Goal: Transaction & Acquisition: Purchase product/service

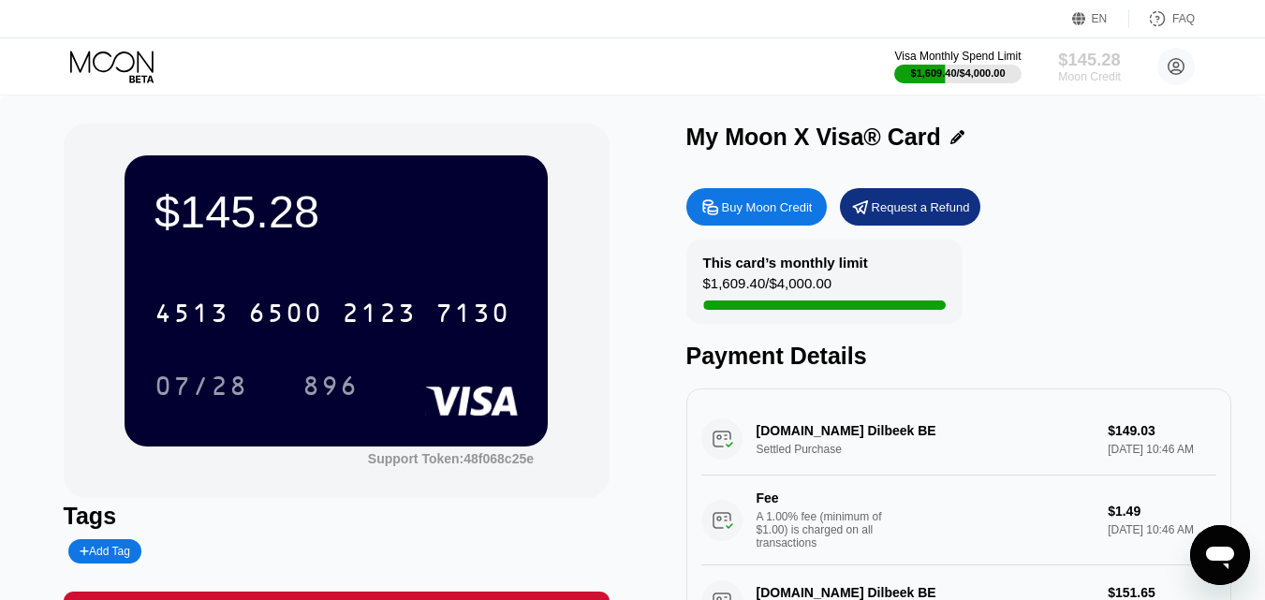
click at [1100, 66] on div "$145.28" at bounding box center [1089, 60] width 63 height 20
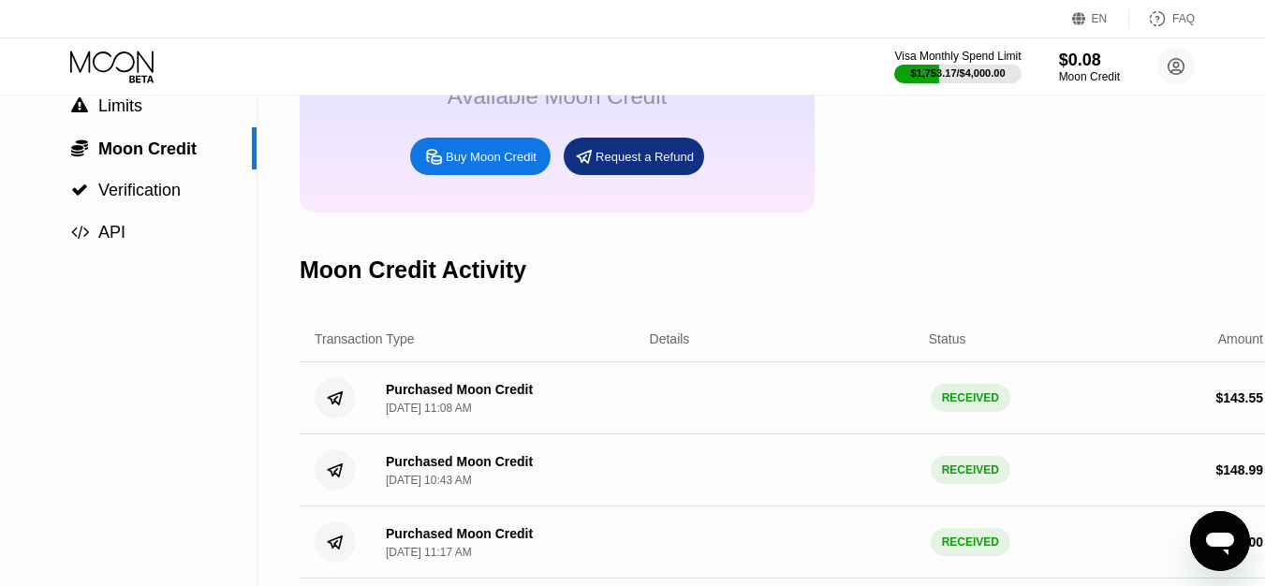
scroll to position [94, 0]
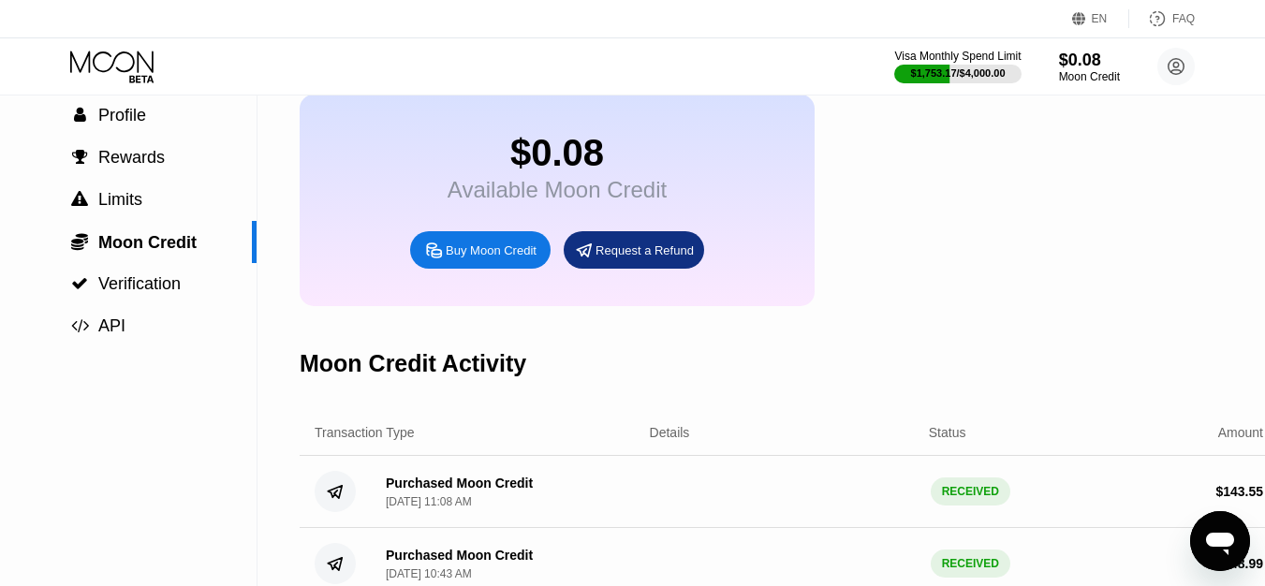
click at [603, 258] on div "Request a Refund" at bounding box center [645, 251] width 98 height 16
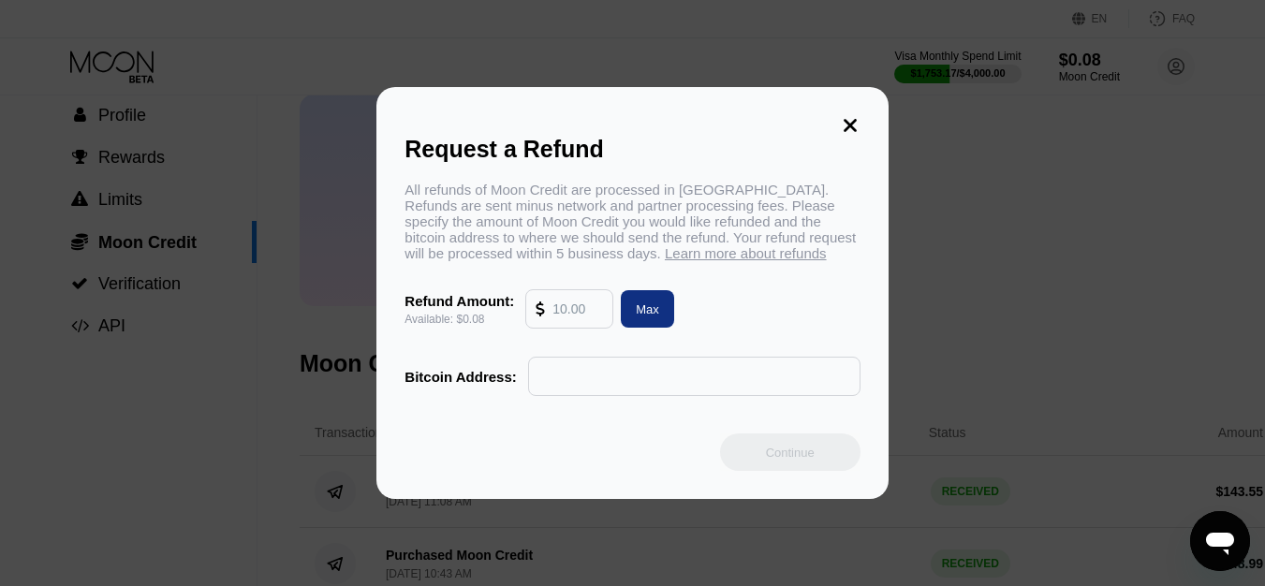
click at [594, 328] on input "text" at bounding box center [578, 308] width 51 height 37
click at [657, 395] on input "text" at bounding box center [695, 376] width 312 height 37
click at [651, 385] on input "text" at bounding box center [695, 376] width 312 height 37
click at [496, 385] on div "Bitcoin Address:" at bounding box center [460, 377] width 111 height 16
click at [626, 410] on div "Request a Refund All refunds of Moon Credit are processed in [GEOGRAPHIC_DATA].…" at bounding box center [631, 293] width 511 height 412
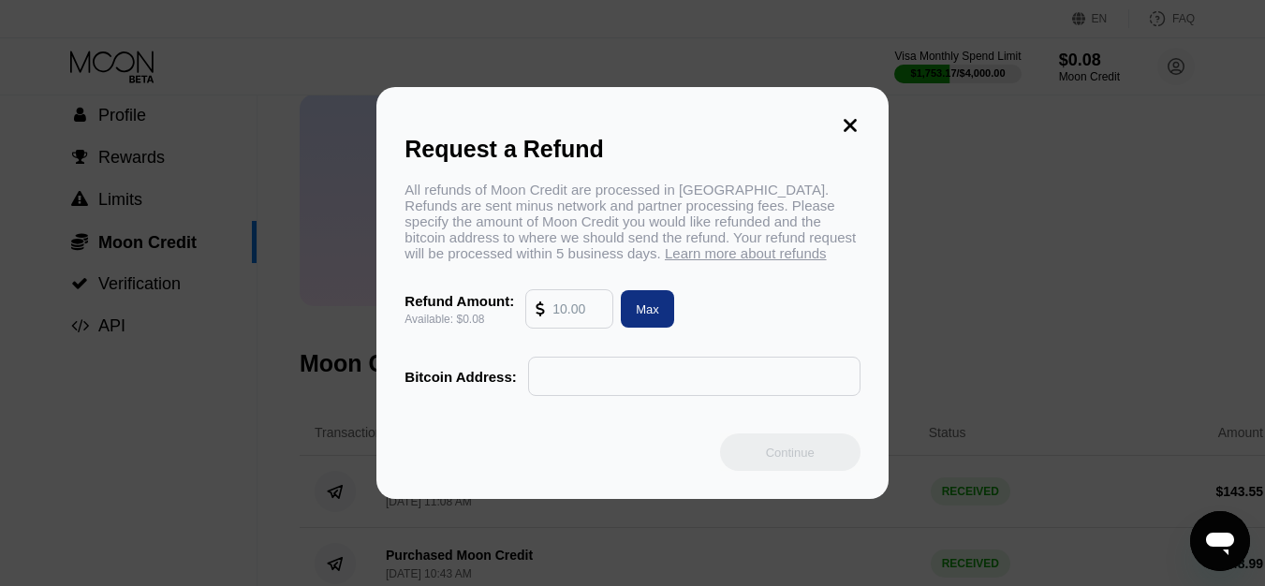
click at [848, 124] on icon at bounding box center [850, 125] width 21 height 21
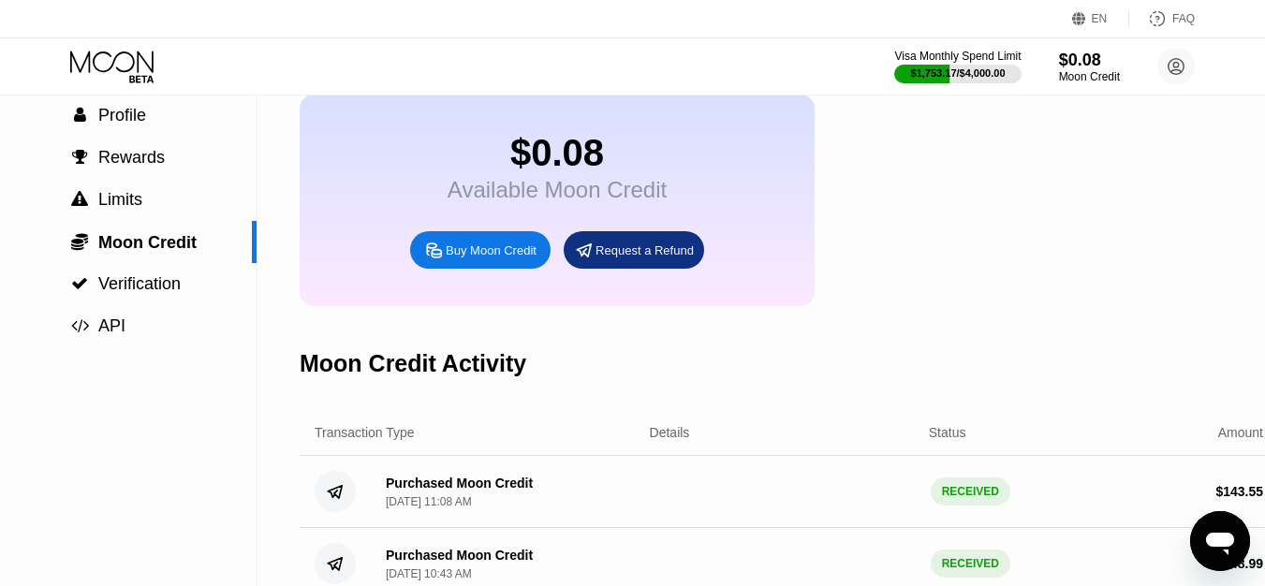
click at [449, 258] on div "Buy Moon Credit" at bounding box center [491, 251] width 91 height 16
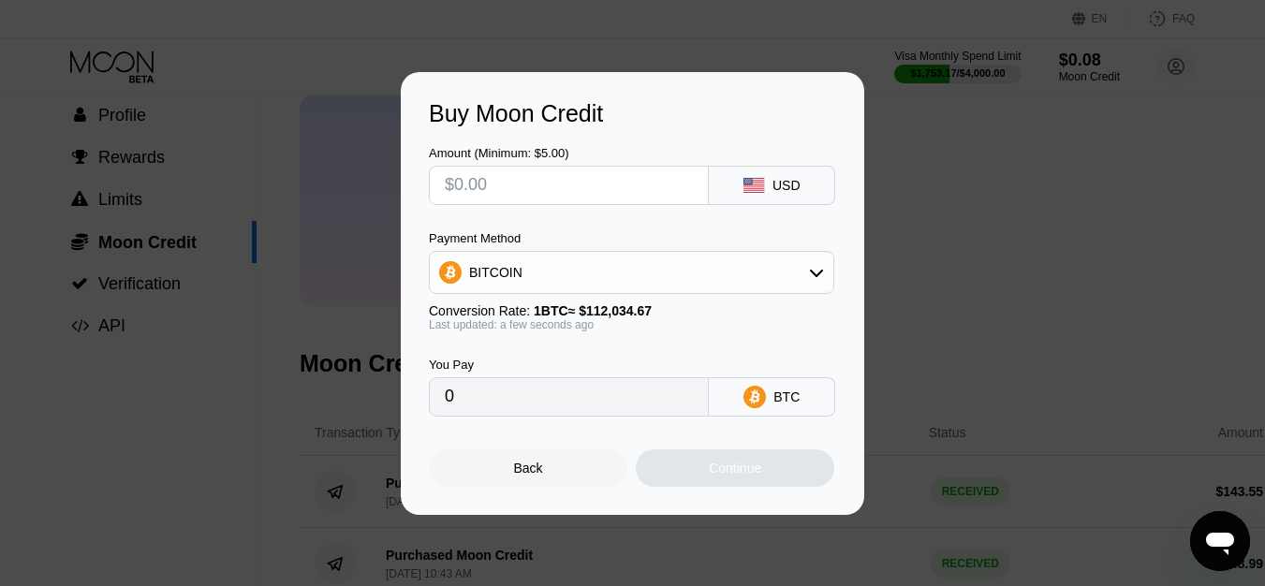
click at [615, 268] on div "BITCOIN" at bounding box center [632, 272] width 404 height 37
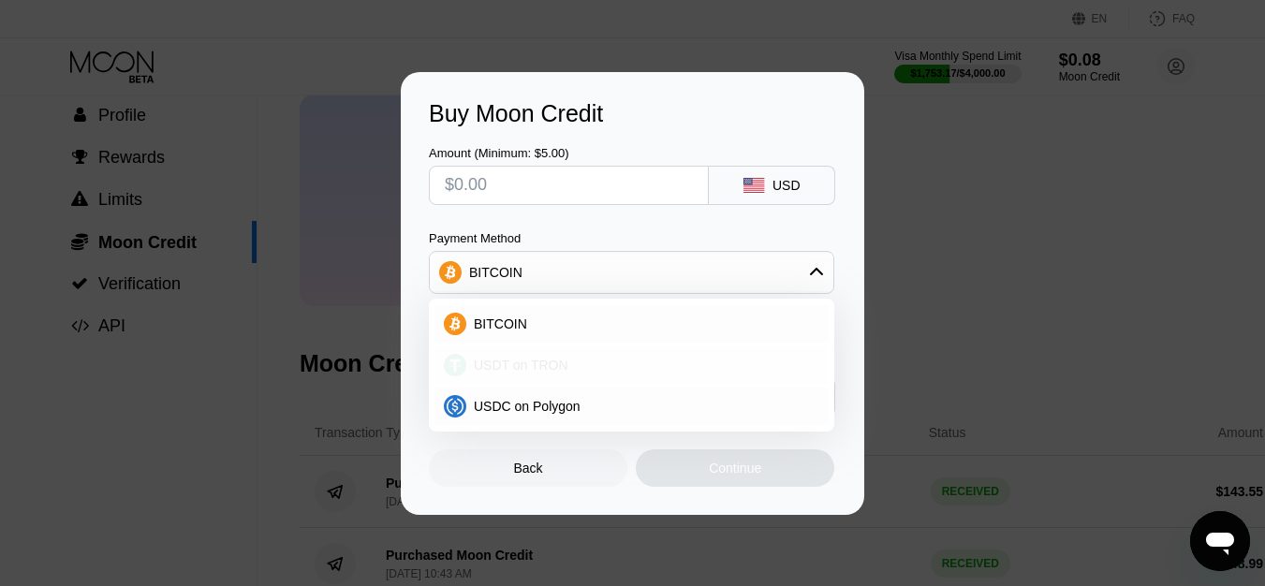
click at [575, 371] on div "USDT on TRON" at bounding box center [642, 365] width 353 height 15
type input "0.00"
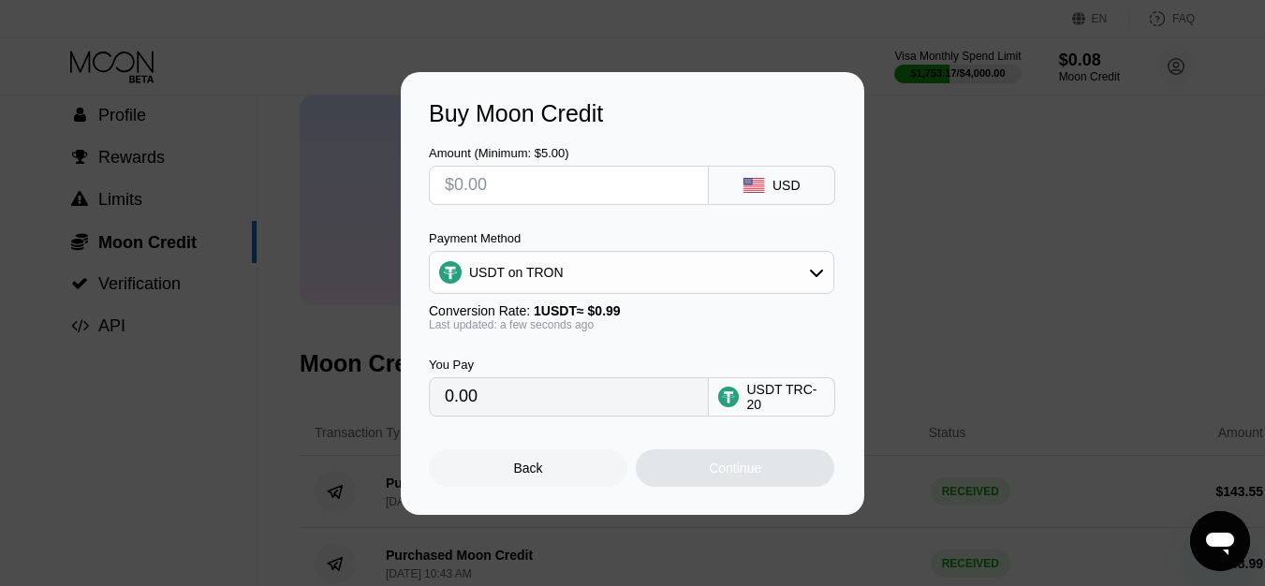
click at [570, 182] on input "text" at bounding box center [569, 185] width 248 height 37
type input "$1"
type input "1.01"
type input "$15"
type input "15.15"
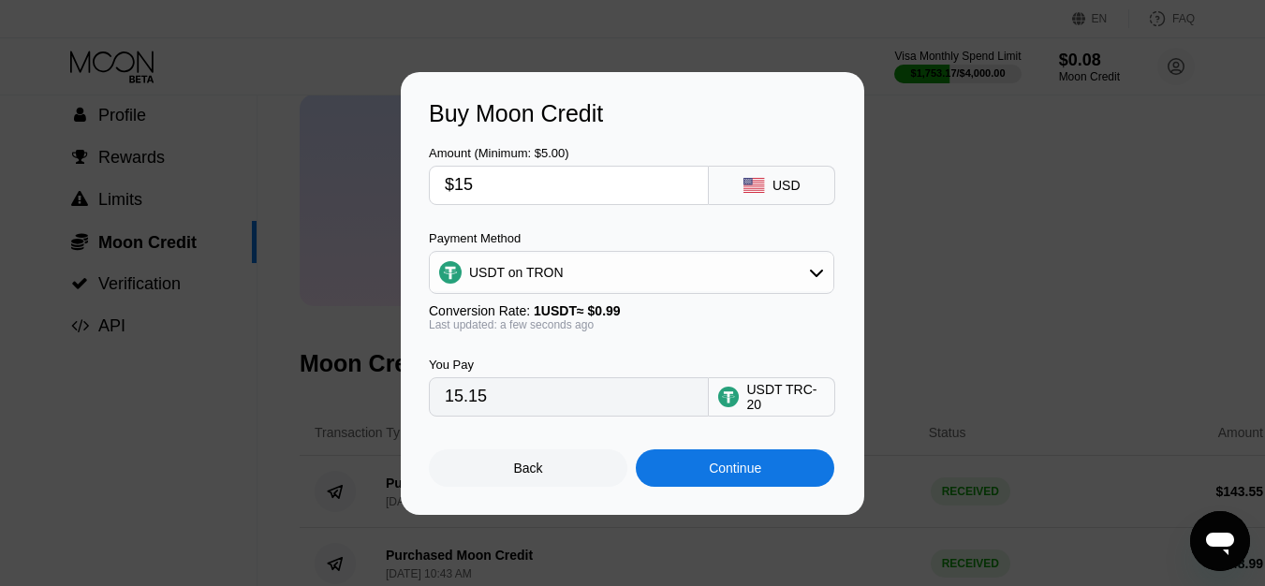
type input "$150"
type input "151.52"
drag, startPoint x: 569, startPoint y: 183, endPoint x: 300, endPoint y: 228, distance: 273.4
click at [300, 228] on div "Buy Moon Credit Amount (Minimum: $5.00) $150 USD Payment Method USDT on TRON Co…" at bounding box center [632, 293] width 1265 height 443
type input "$1"
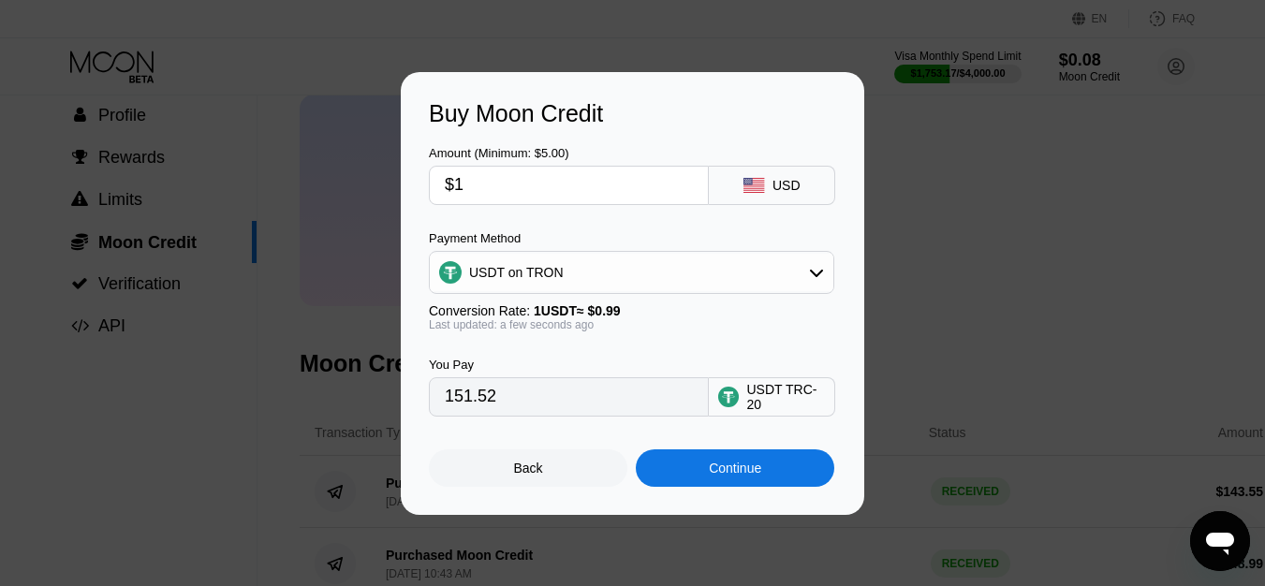
type input "1.01"
type input "$10"
type input "10.10"
type input "$100"
type input "101.01"
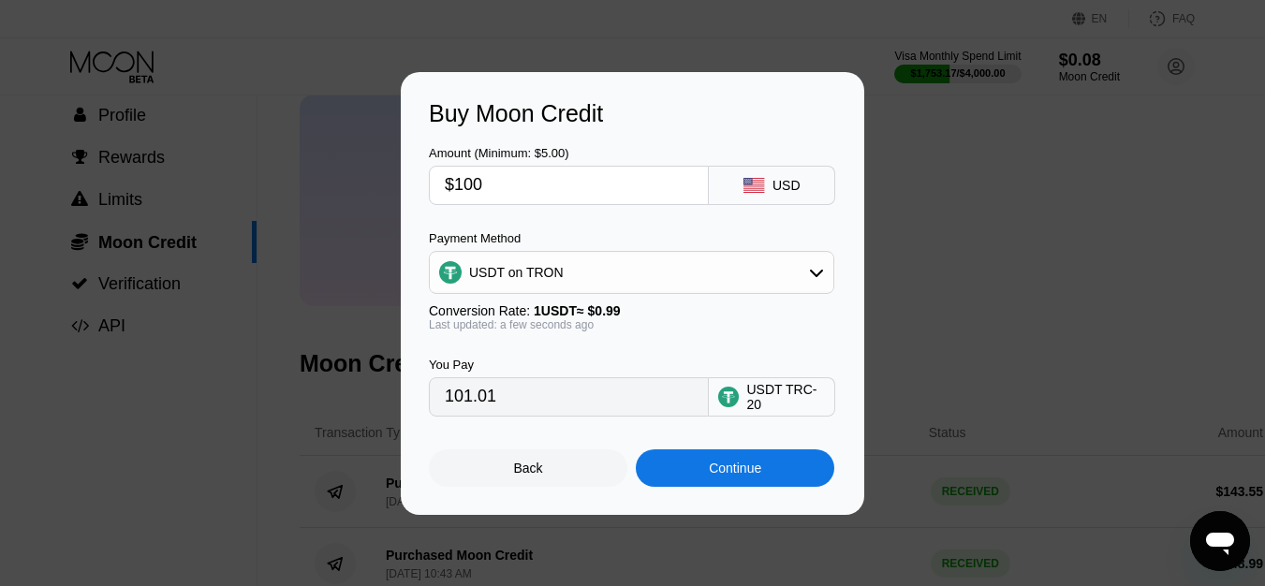
type input "$100"
click at [781, 475] on div "Continue" at bounding box center [735, 468] width 199 height 37
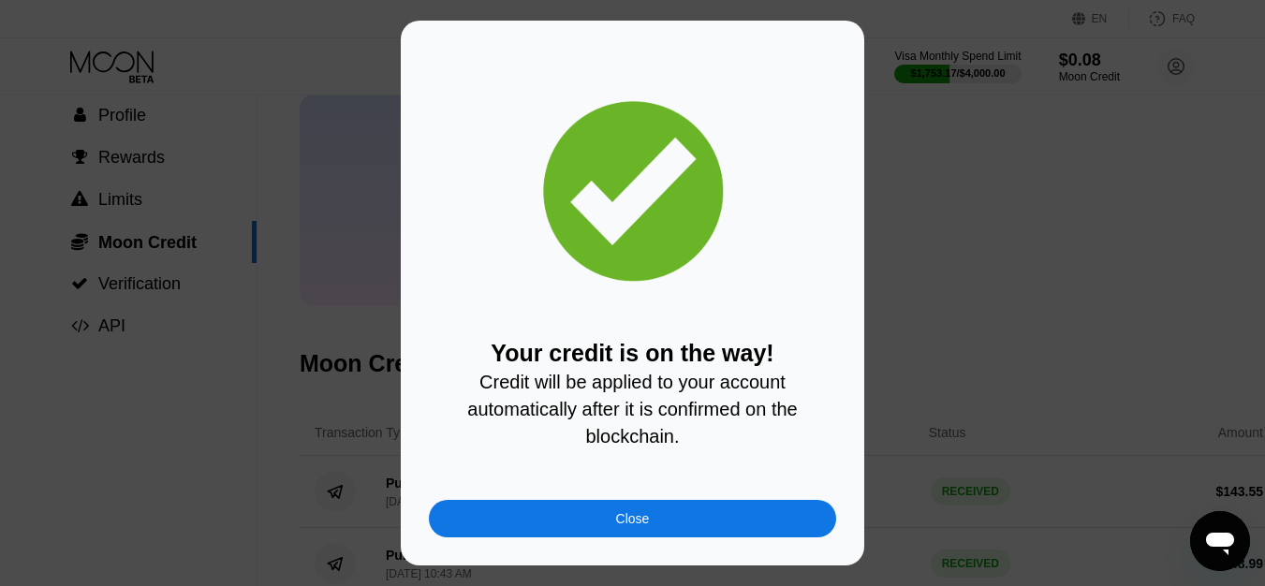
click at [587, 538] on div "Close" at bounding box center [632, 518] width 407 height 37
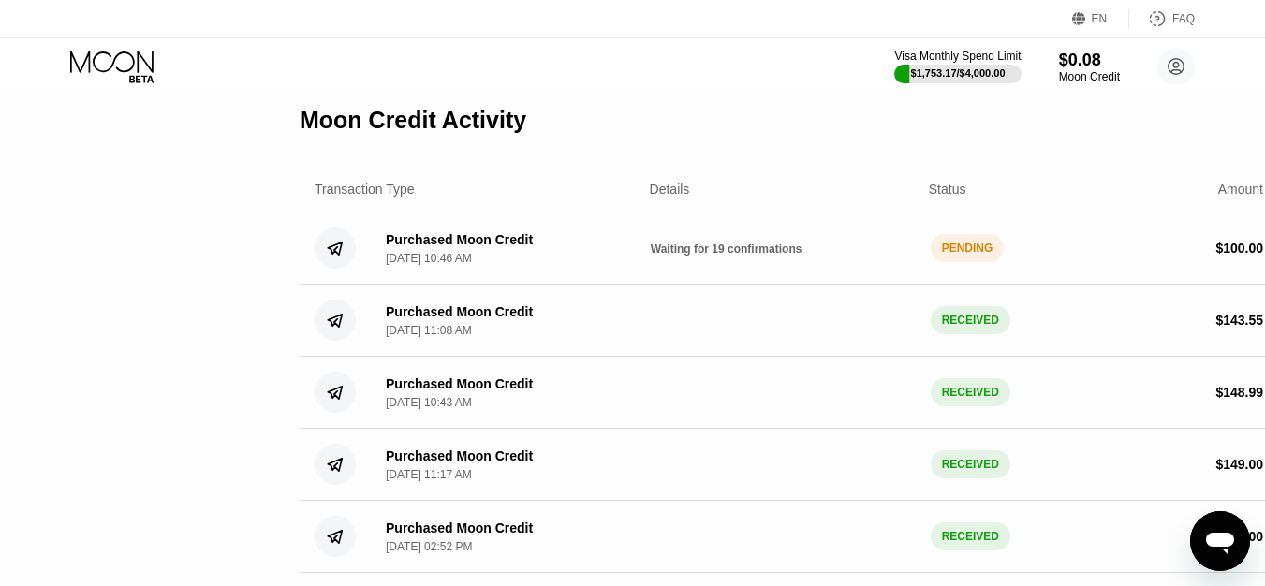
scroll to position [150, 0]
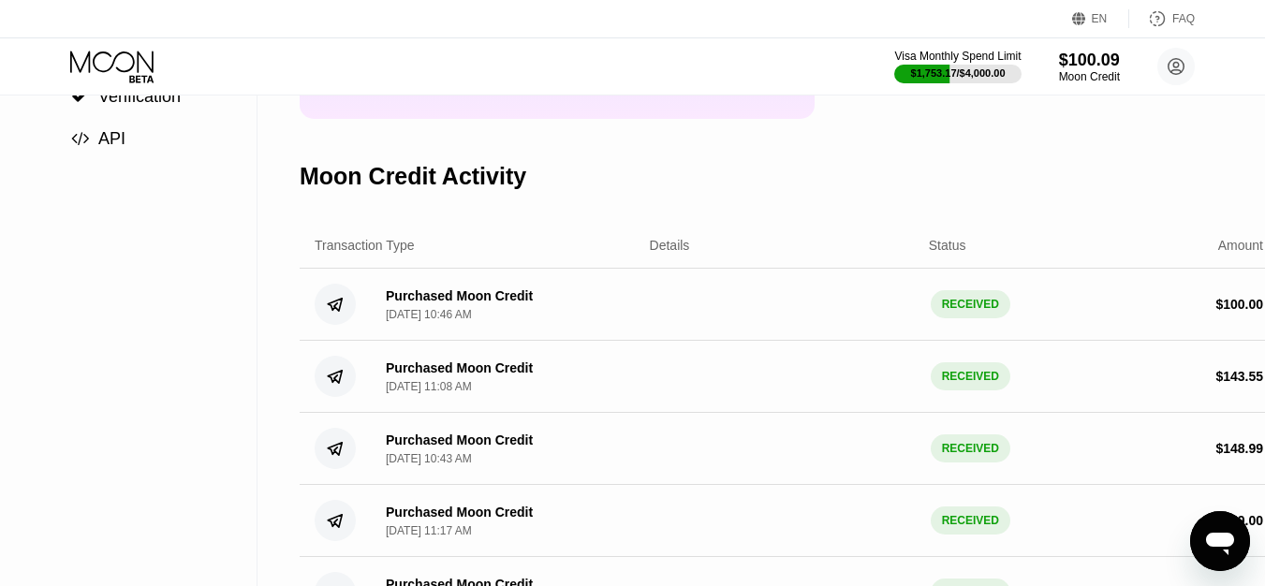
scroll to position [94, 0]
